Goal: Information Seeking & Learning: Learn about a topic

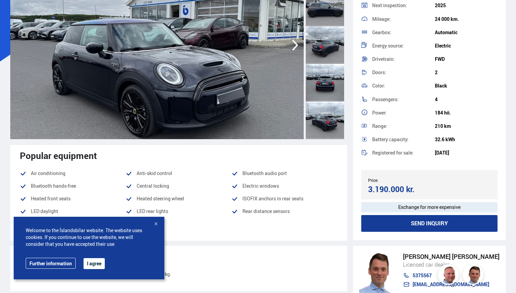
scroll to position [100, 0]
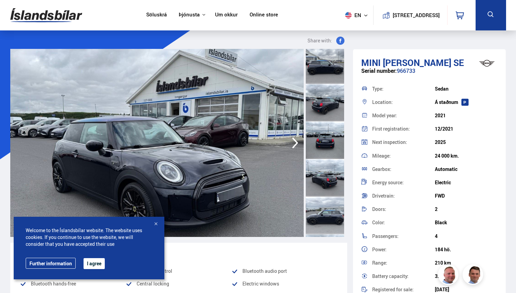
click at [318, 138] on div at bounding box center [325, 140] width 38 height 38
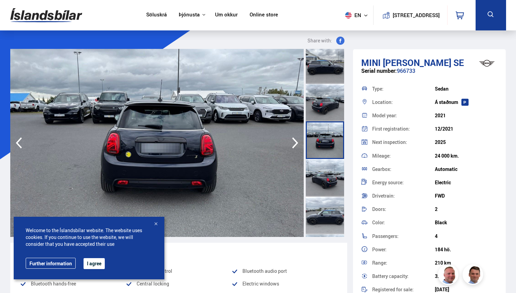
click at [294, 147] on icon "button" at bounding box center [295, 143] width 14 height 16
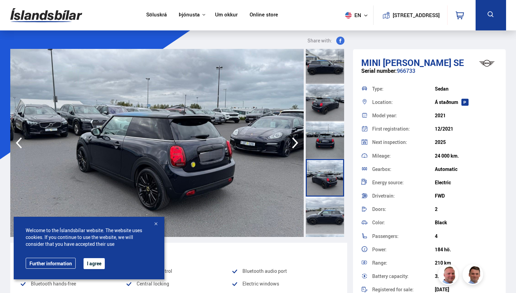
click at [294, 146] on icon "button" at bounding box center [295, 143] width 6 height 11
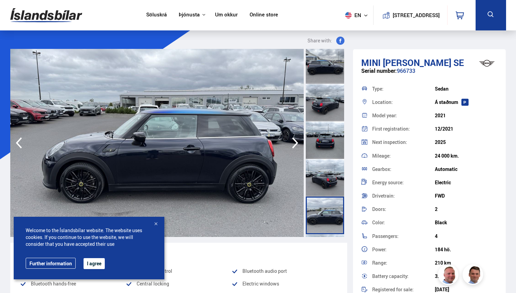
click at [294, 146] on icon "button" at bounding box center [295, 143] width 6 height 11
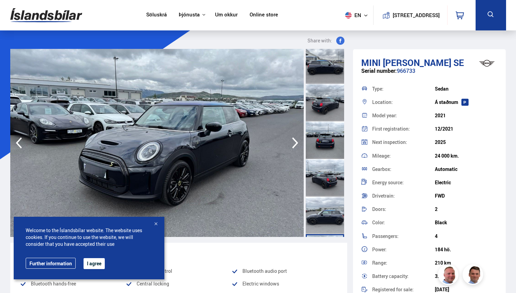
click at [294, 146] on icon "button" at bounding box center [295, 143] width 6 height 11
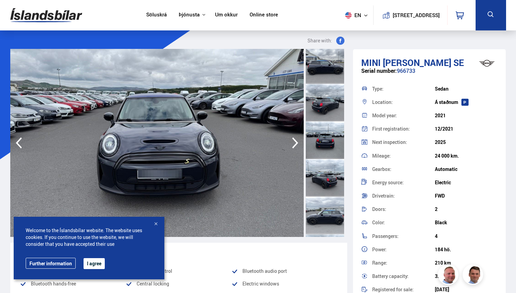
click at [294, 146] on icon "button" at bounding box center [295, 143] width 6 height 11
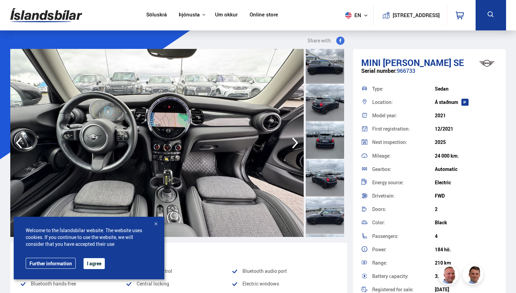
click at [294, 146] on icon "button" at bounding box center [295, 143] width 6 height 11
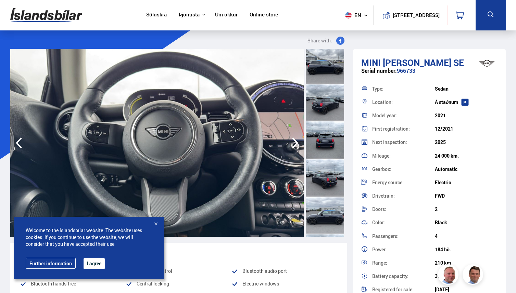
click at [294, 146] on icon "button" at bounding box center [295, 143] width 6 height 11
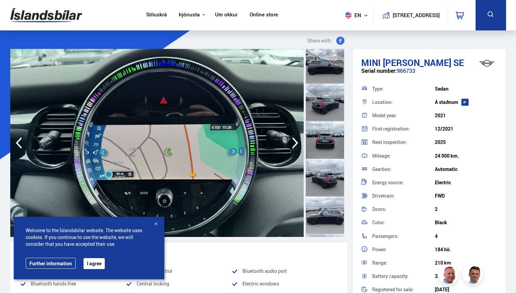
click at [294, 146] on icon "button" at bounding box center [295, 143] width 6 height 11
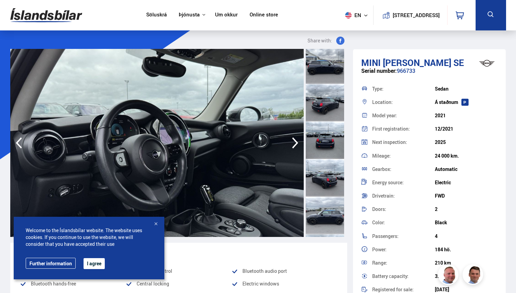
click at [294, 146] on icon "button" at bounding box center [295, 143] width 6 height 11
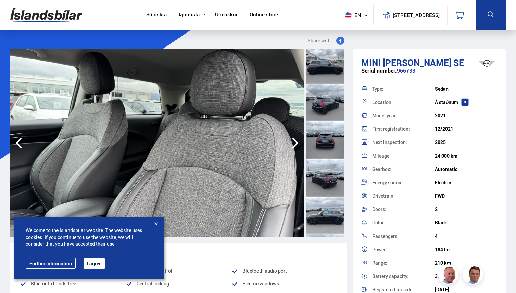
click at [295, 146] on icon "button" at bounding box center [295, 143] width 14 height 16
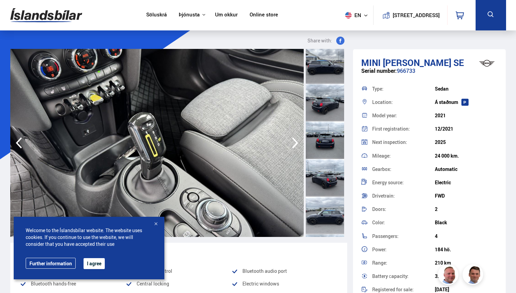
click at [295, 146] on icon "button" at bounding box center [295, 143] width 14 height 16
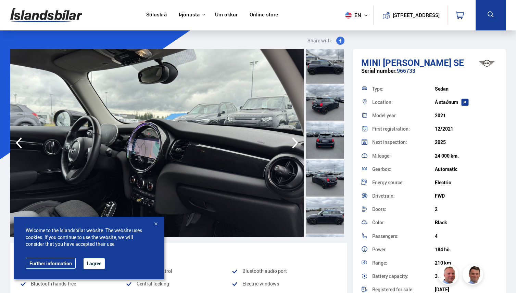
click at [295, 146] on icon "button" at bounding box center [295, 143] width 14 height 16
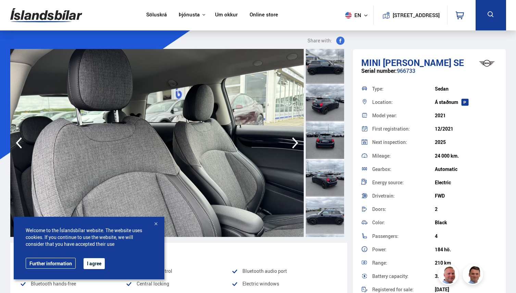
click at [295, 146] on icon "button" at bounding box center [295, 143] width 14 height 16
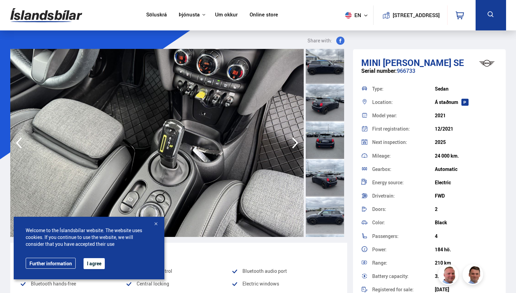
click at [295, 146] on icon "button" at bounding box center [295, 143] width 14 height 16
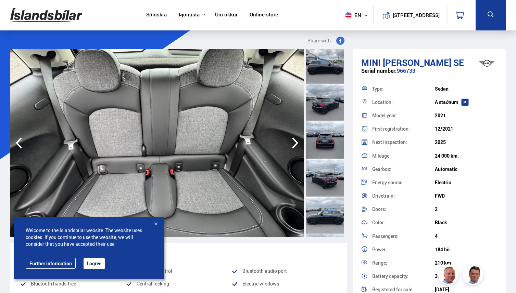
click at [295, 146] on icon "button" at bounding box center [295, 143] width 14 height 16
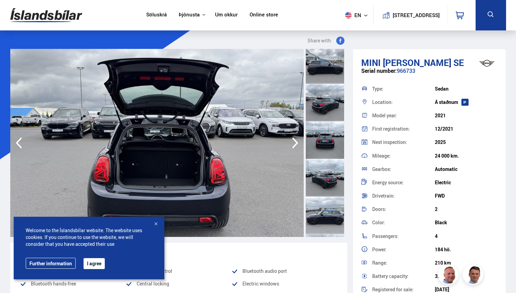
click at [295, 146] on icon "button" at bounding box center [295, 143] width 14 height 16
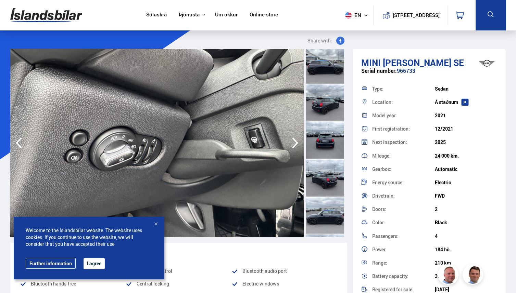
click at [295, 146] on icon "button" at bounding box center [295, 143] width 14 height 16
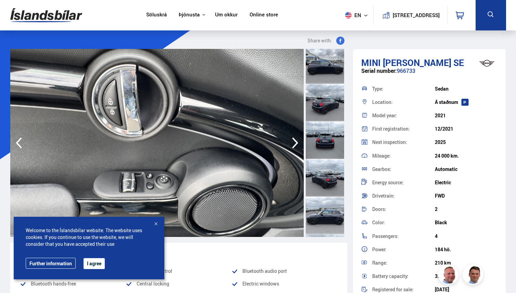
click at [295, 146] on icon "button" at bounding box center [295, 143] width 14 height 16
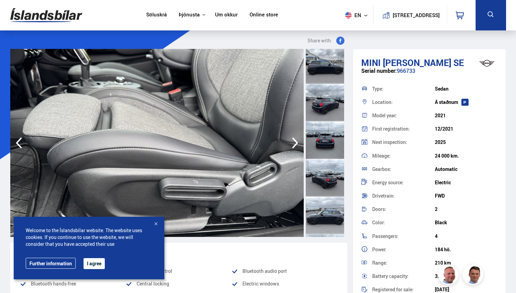
click at [295, 146] on icon "button" at bounding box center [295, 143] width 14 height 16
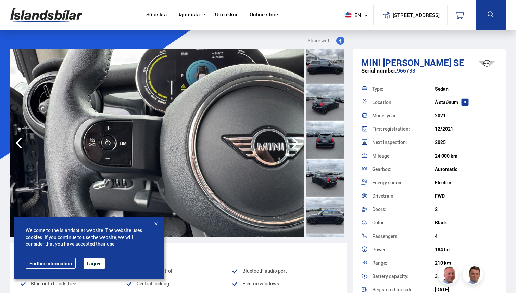
click at [295, 146] on icon "button" at bounding box center [295, 143] width 14 height 16
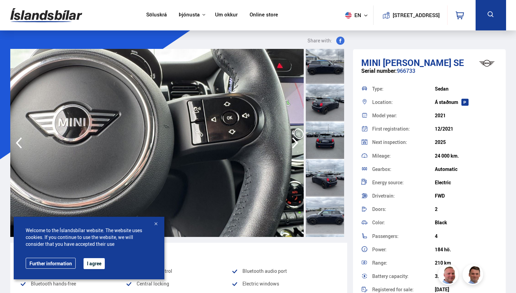
click at [295, 146] on icon "button" at bounding box center [295, 143] width 14 height 16
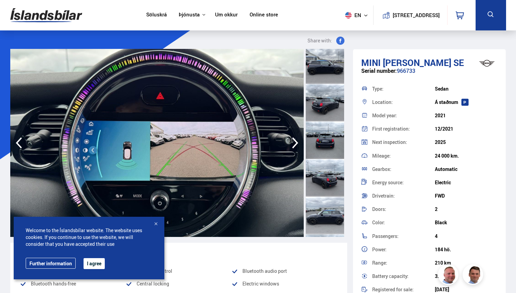
click at [295, 146] on icon "button" at bounding box center [295, 143] width 14 height 16
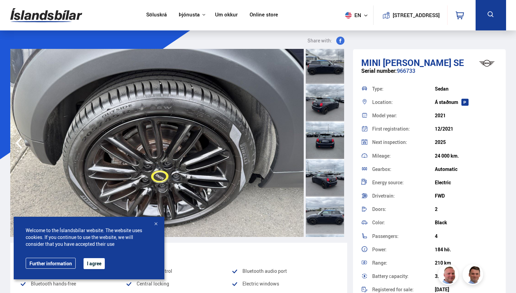
click at [295, 146] on img at bounding box center [156, 143] width 293 height 188
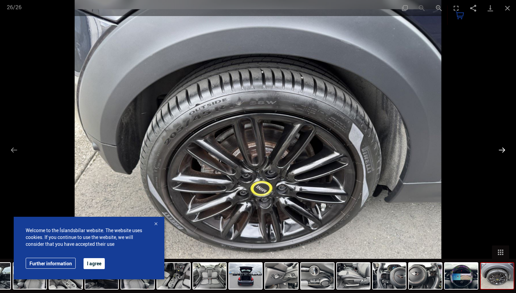
click at [503, 149] on button "Next slide" at bounding box center [502, 149] width 14 height 13
